Goal: Task Accomplishment & Management: Use online tool/utility

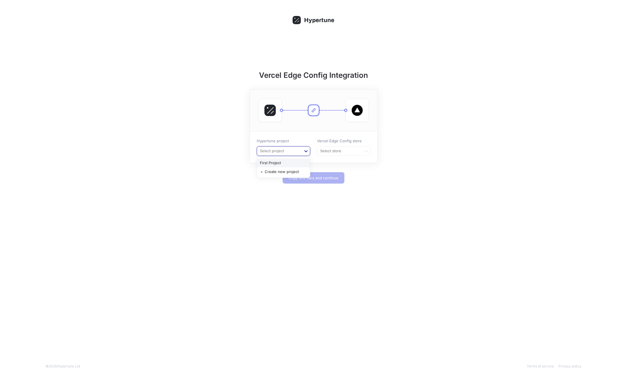
click at [310, 152] on div at bounding box center [306, 151] width 10 height 10
click at [284, 171] on div "＋ Create new project" at bounding box center [283, 171] width 53 height 9
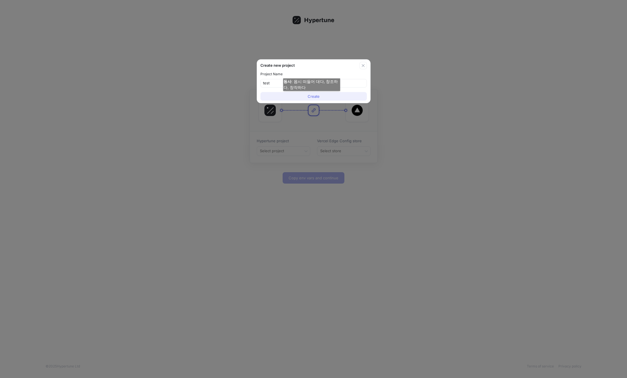
type input "test"
click at [344, 95] on button "Create" at bounding box center [314, 96] width 106 height 9
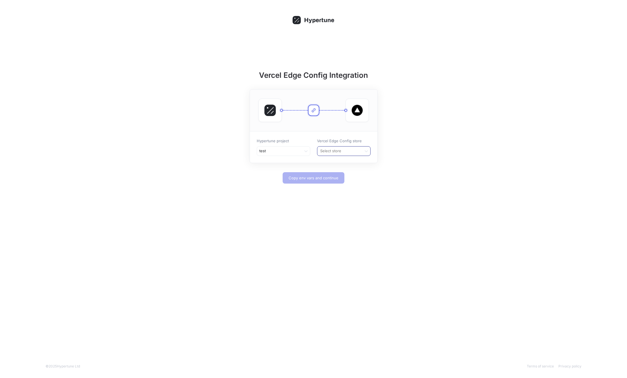
click at [335, 151] on div at bounding box center [340, 150] width 40 height 7
click at [362, 165] on div "＋ Create new store" at bounding box center [343, 162] width 53 height 9
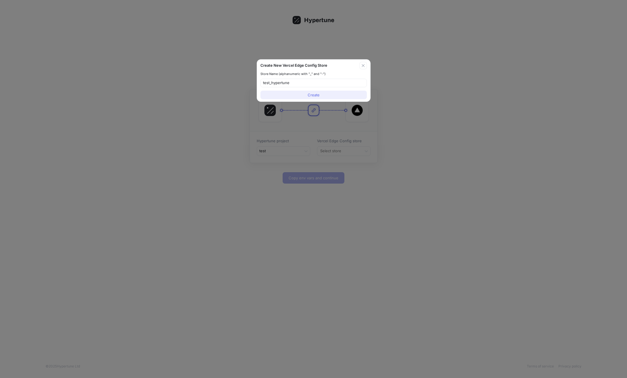
type input "test_hypertune"
click at [317, 93] on span "Create" at bounding box center [314, 94] width 12 height 3
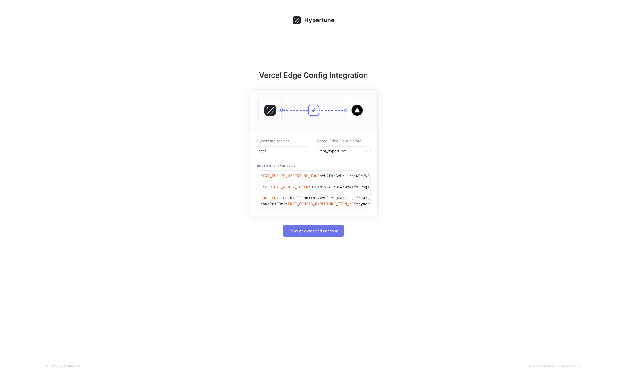
click at [338, 236] on button "Copy env vars and continue" at bounding box center [314, 230] width 62 height 11
type textarea "NEXT_PUBLIC_HYPERTUNE_TOKEN=U2FsdGVkX1+K4jWOe7VArDwkq+5ughOp4RLxhqDR9wQ= HYPERT…"
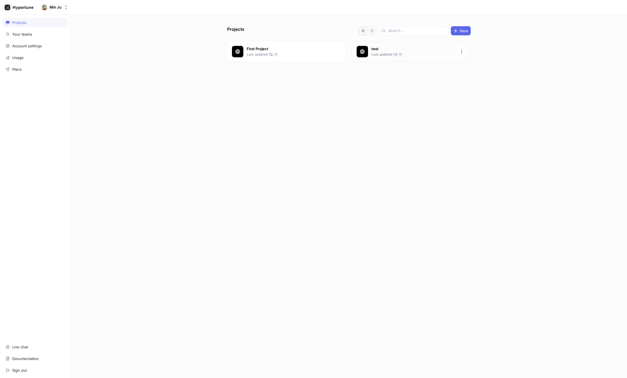
click at [374, 57] on div "test Last updated 1분 전" at bounding box center [411, 51] width 119 height 21
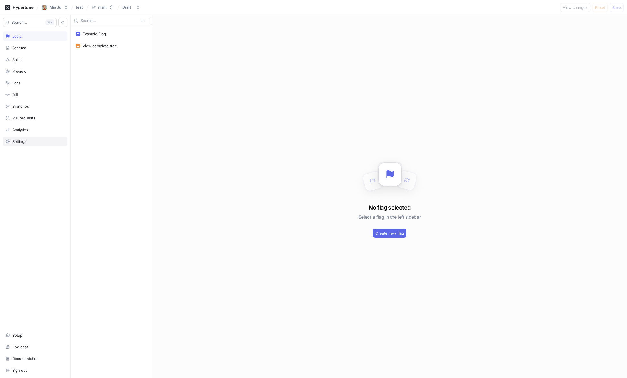
click at [24, 144] on div "Settings" at bounding box center [35, 141] width 65 height 10
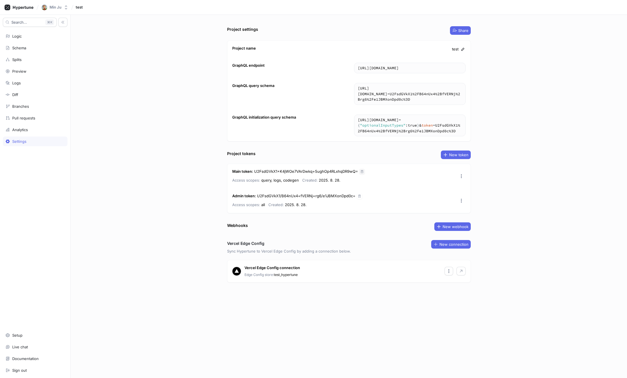
click at [361, 171] on icon "button" at bounding box center [361, 171] width 3 height 3
click at [359, 195] on button "button" at bounding box center [360, 196] width 6 height 6
click at [361, 169] on button "button" at bounding box center [362, 172] width 6 height 6
click at [449, 270] on icon "button" at bounding box center [449, 270] width 5 height 5
click at [462, 294] on p "Copy env vars" at bounding box center [467, 292] width 26 height 6
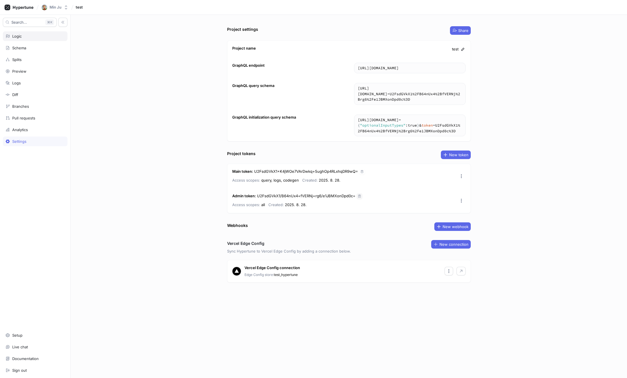
click at [28, 39] on div "Logic" at bounding box center [35, 36] width 65 height 10
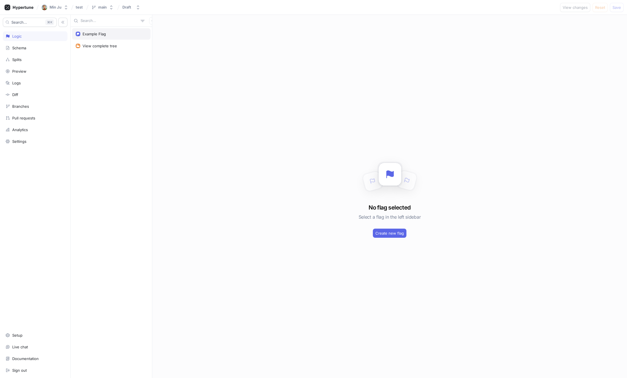
click at [95, 30] on div "Example Flag" at bounding box center [111, 33] width 79 height 11
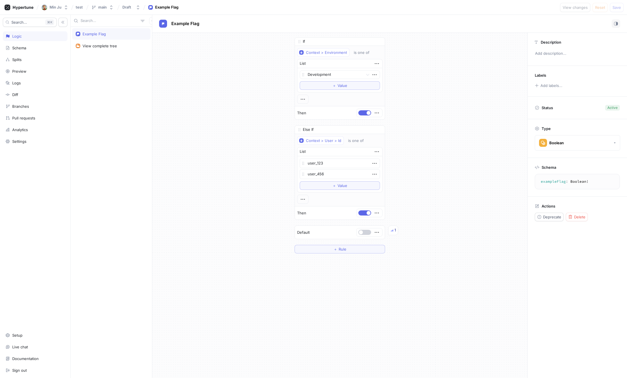
click at [366, 232] on button "button" at bounding box center [364, 231] width 13 height 5
click at [565, 0] on div "Min Ju test main Draft Example Flag View changes Reset Save" at bounding box center [313, 7] width 627 height 15
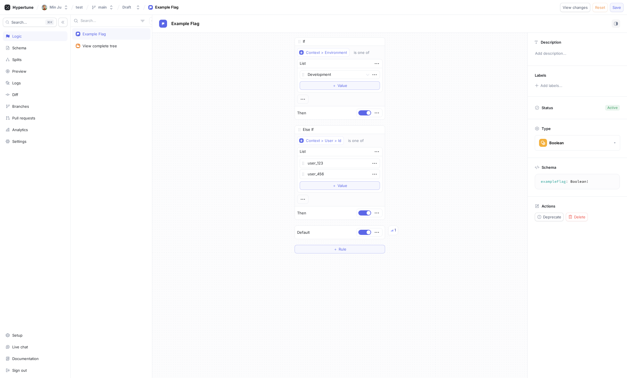
click at [612, 9] on button "Save" at bounding box center [617, 7] width 14 height 9
type textarea "x"
